Goal: Transaction & Acquisition: Purchase product/service

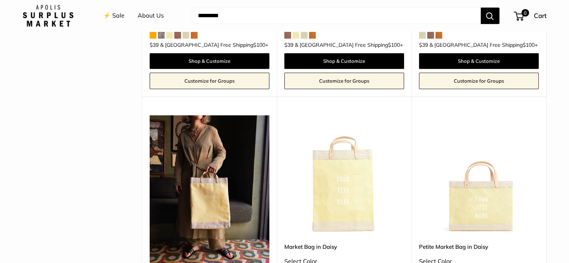
scroll to position [785, 0]
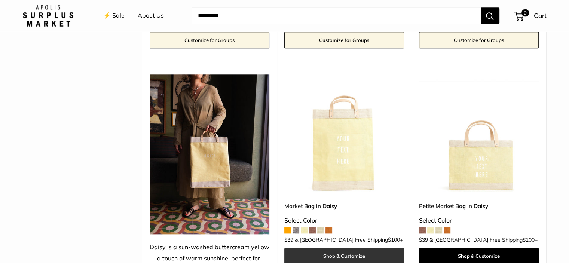
click at [355, 248] on link "Shop & Customize" at bounding box center [344, 256] width 120 height 16
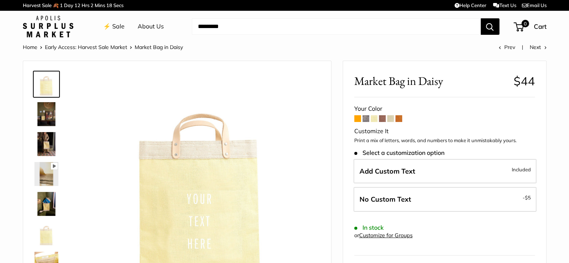
scroll to position [75, 0]
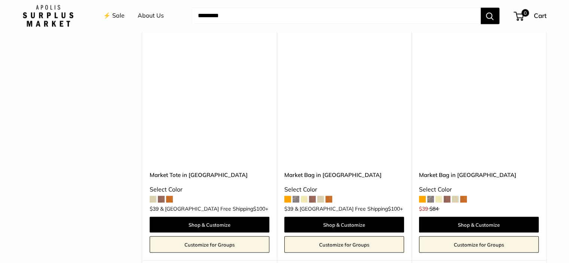
scroll to position [1346, 0]
